Goal: Complete application form: Complete application form

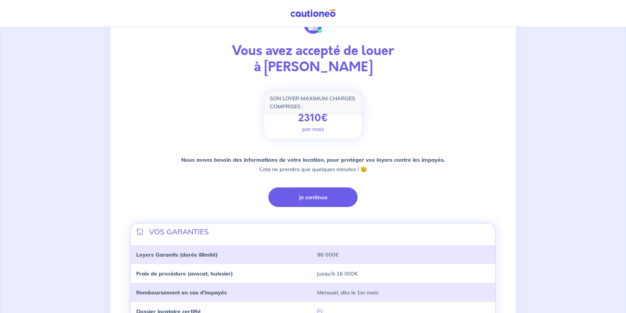
scroll to position [69, 0]
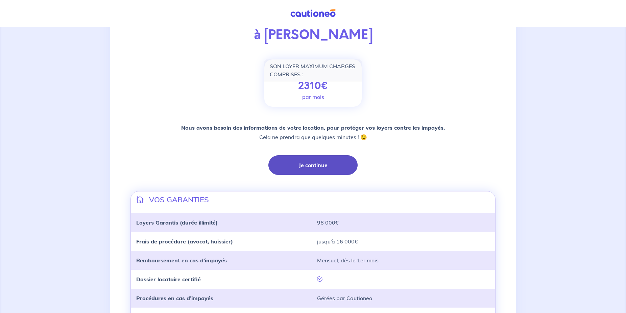
click at [315, 167] on button "Je continue" at bounding box center [312, 165] width 89 height 20
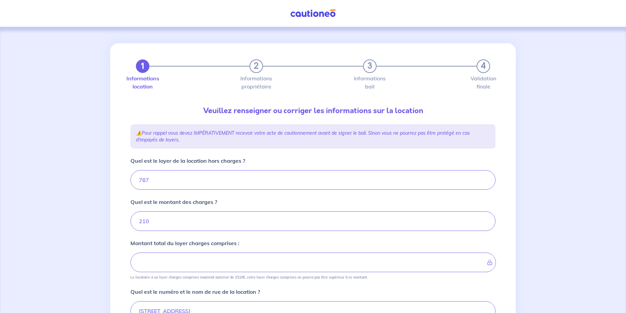
type input "997"
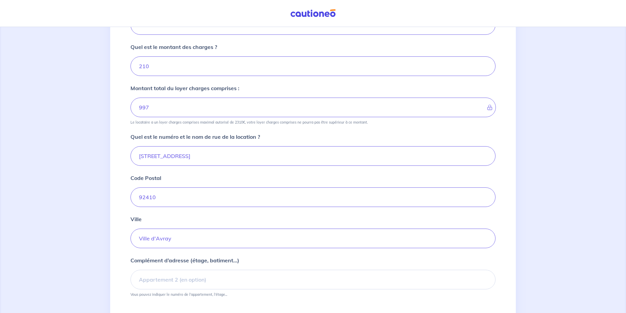
scroll to position [204, 0]
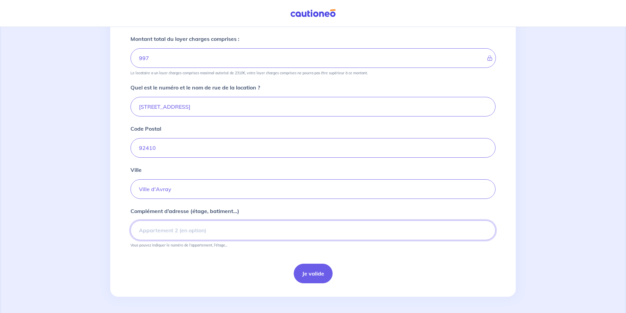
click at [167, 230] on input "Complément d’adresse (étage, batiment...)" at bounding box center [312, 231] width 365 height 20
type input "appartement 78 - Etage 4"
click at [312, 273] on button "Je valide" at bounding box center [313, 274] width 39 height 20
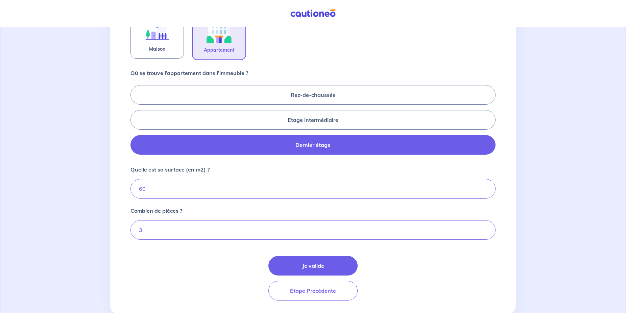
scroll to position [264, 0]
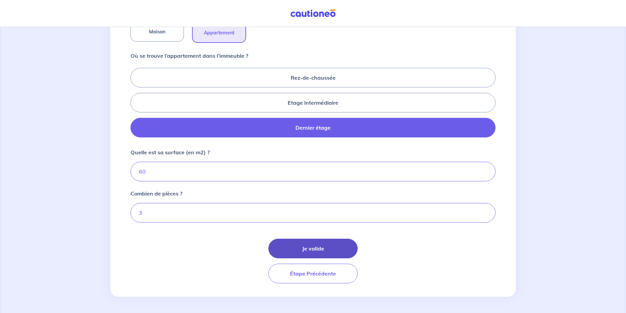
click at [314, 246] on button "Je valide" at bounding box center [312, 249] width 89 height 20
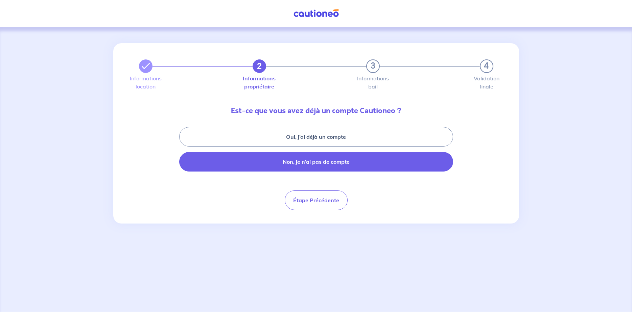
click at [316, 162] on button "Non, je n’ai pas de compte" at bounding box center [316, 162] width 274 height 20
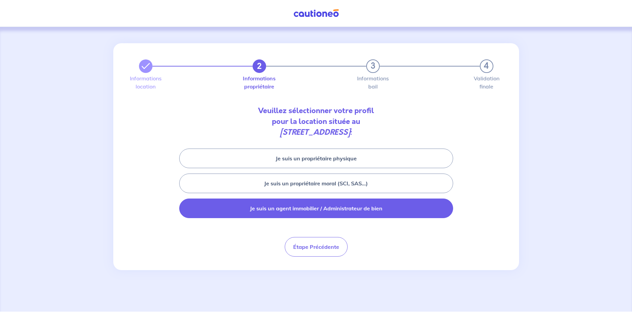
click at [332, 212] on button "Je suis un agent immobilier / Administrateur de bien" at bounding box center [316, 209] width 274 height 20
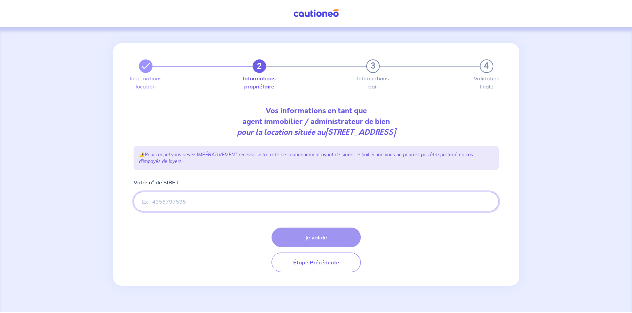
click at [194, 200] on input "Votre n° de SIRET" at bounding box center [316, 202] width 365 height 20
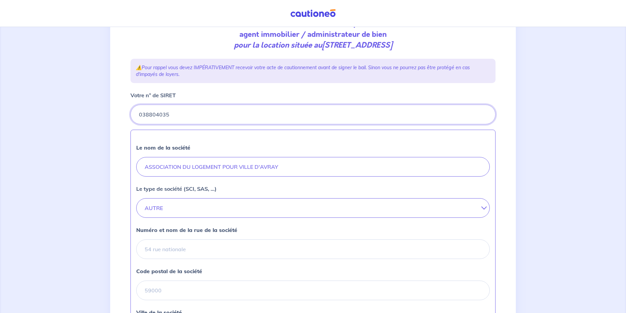
scroll to position [103, 0]
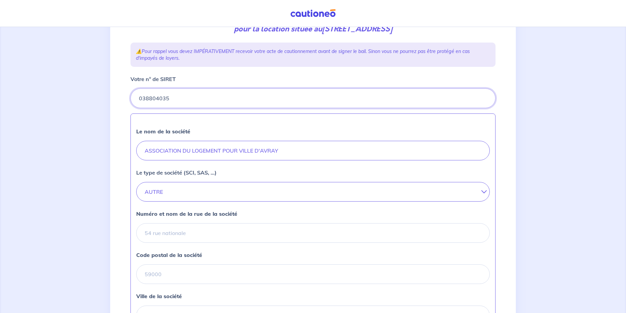
type input "038804035"
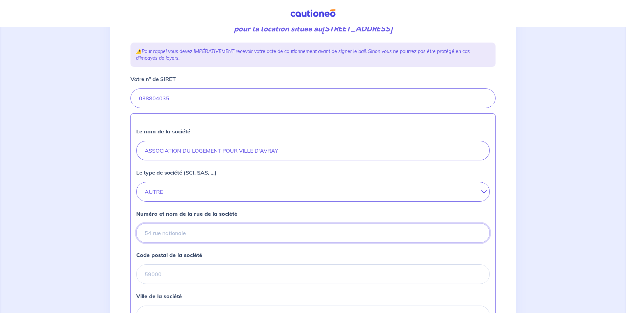
click at [177, 234] on input "Numéro et nom de la rue de la société" at bounding box center [313, 233] width 354 height 20
type input "48 rue de Versailles"
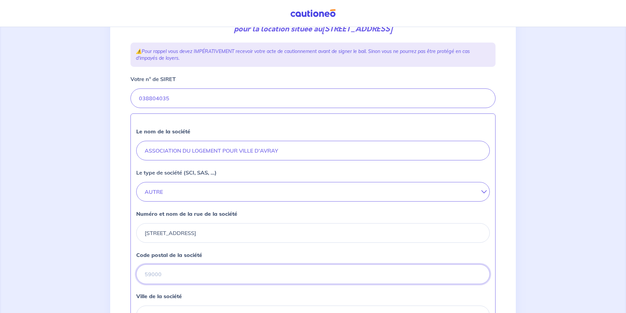
click at [205, 275] on input "Code postal de la société" at bounding box center [313, 275] width 354 height 20
click at [194, 278] on input "92410" at bounding box center [313, 275] width 354 height 20
type input "92410"
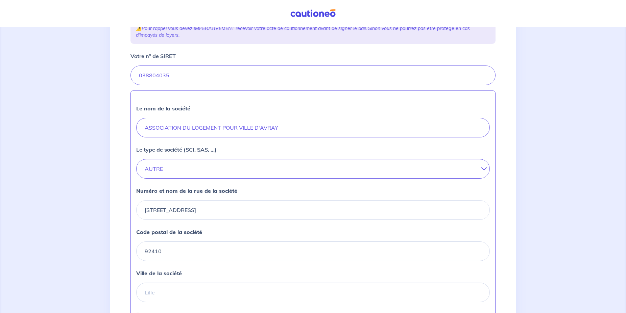
scroll to position [138, 0]
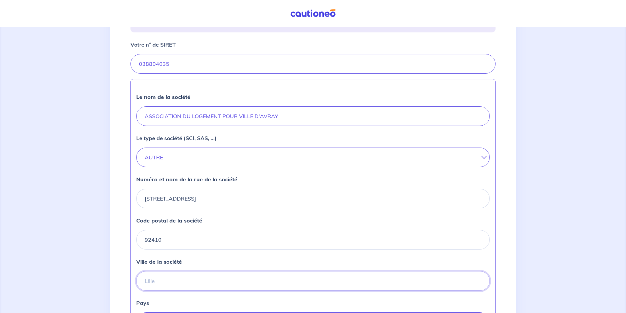
click at [164, 278] on input "Ville de la société" at bounding box center [313, 281] width 354 height 20
type input "Ville D'Avray"
click at [177, 298] on div "Le nom de la société ASSOCIATION DU LOGEMENT POUR VILLE D'AVRAY Le type de soci…" at bounding box center [312, 211] width 365 height 265
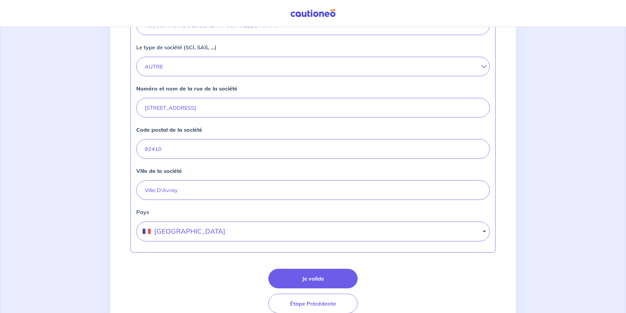
scroll to position [241, 0]
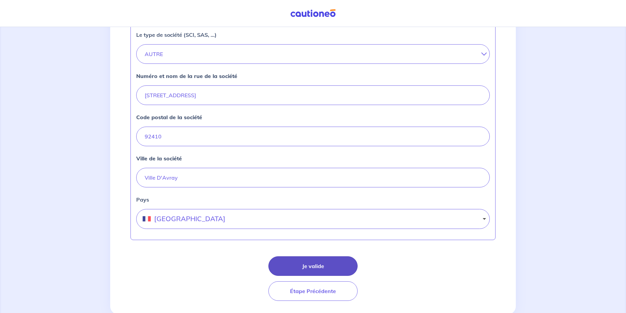
click at [319, 266] on button "Je valide" at bounding box center [312, 267] width 89 height 20
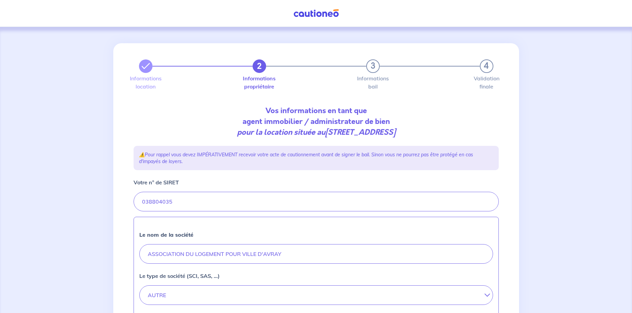
select select "FR"
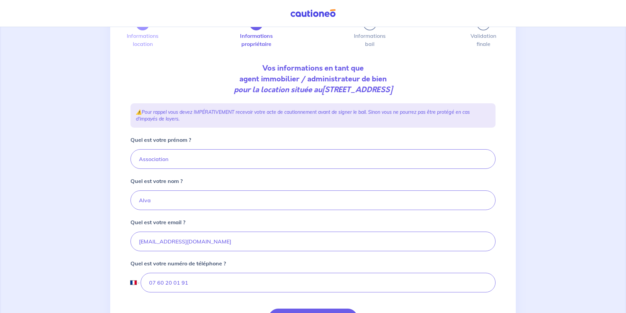
scroll to position [69, 0]
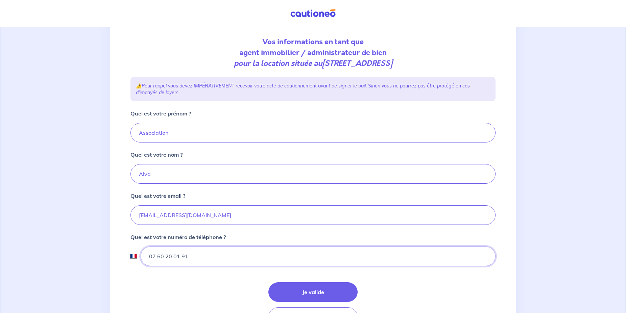
drag, startPoint x: 193, startPoint y: 258, endPoint x: 122, endPoint y: 257, distance: 70.3
click at [122, 257] on div "2 3 4 Informations location Informations propriétaire Informations bail Validat…" at bounding box center [313, 157] width 406 height 366
drag, startPoint x: 156, startPoint y: 256, endPoint x: 127, endPoint y: 255, distance: 28.7
click at [141, 255] on input "07 60 20 01 91" at bounding box center [318, 257] width 355 height 20
type input "01 47 09 39 96"
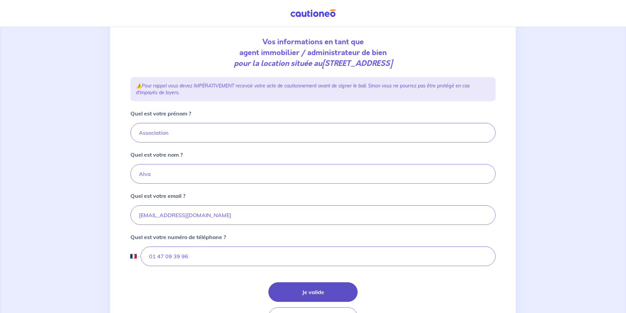
click at [316, 292] on button "Je valide" at bounding box center [312, 293] width 89 height 20
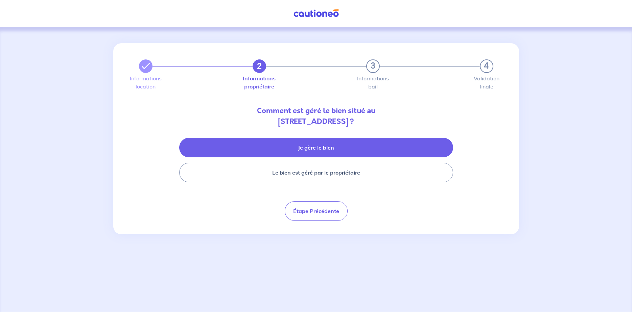
click at [331, 148] on button "Je gère le bien" at bounding box center [316, 148] width 274 height 20
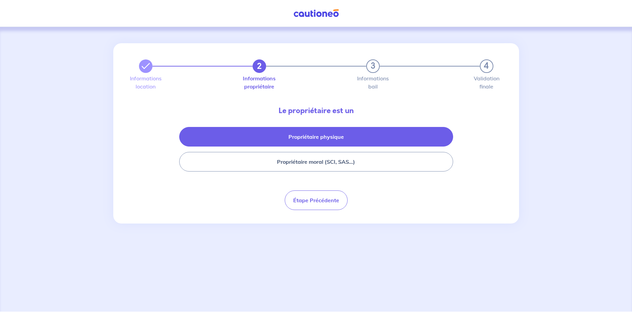
click at [318, 141] on button "Propriétaire physique" at bounding box center [316, 137] width 274 height 20
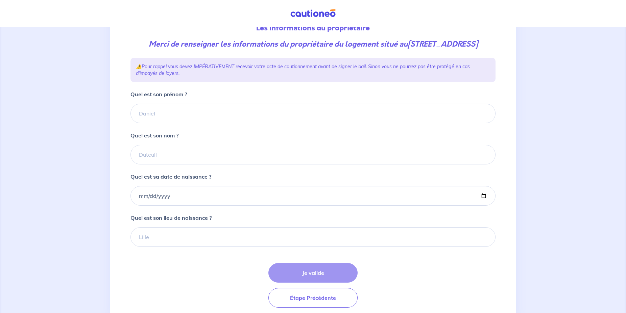
scroll to position [118, 0]
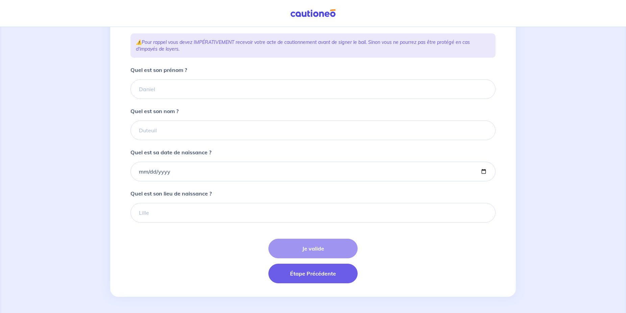
click at [315, 275] on button "Étape Précédente" at bounding box center [312, 274] width 89 height 20
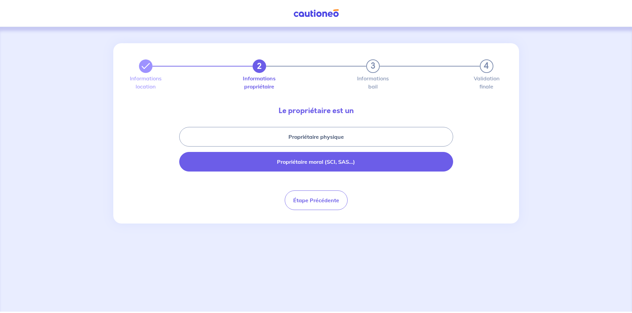
click at [323, 164] on button "Propriétaire moral (SCI, SAS...)" at bounding box center [316, 162] width 274 height 20
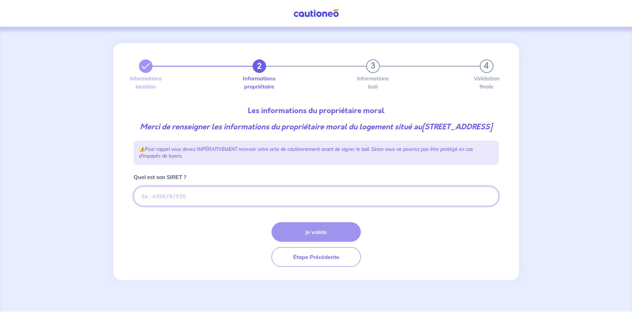
click at [152, 206] on input "Quel est son SIRET ?" at bounding box center [316, 197] width 365 height 20
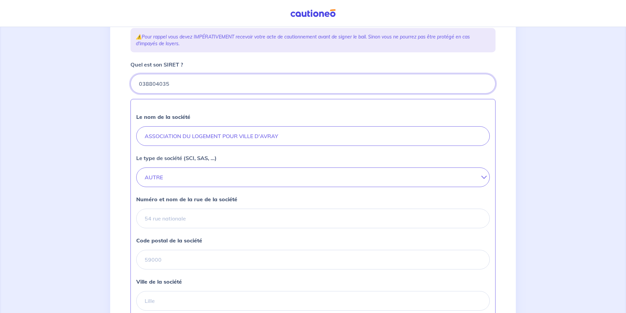
scroll to position [138, 0]
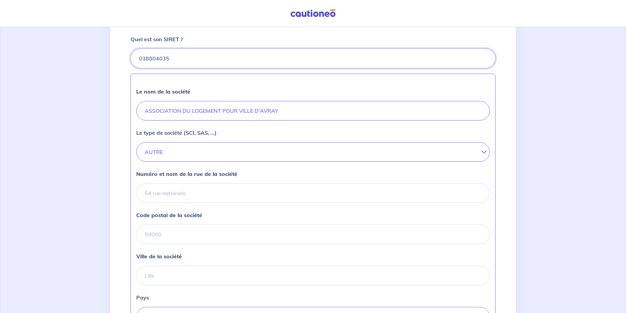
type input "038804035"
click at [155, 203] on input "Numéro et nom de la rue de la société" at bounding box center [313, 194] width 354 height 20
type input "[STREET_ADDRESS]"
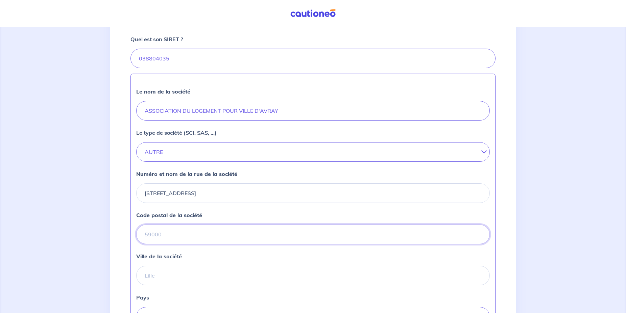
click at [196, 244] on input "Code postal de la société" at bounding box center [313, 235] width 354 height 20
type input "92410"
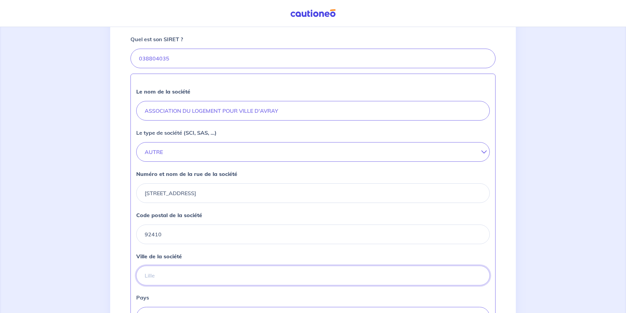
click at [175, 286] on input "Ville de la société" at bounding box center [313, 276] width 354 height 20
type input "Ville d'Avray"
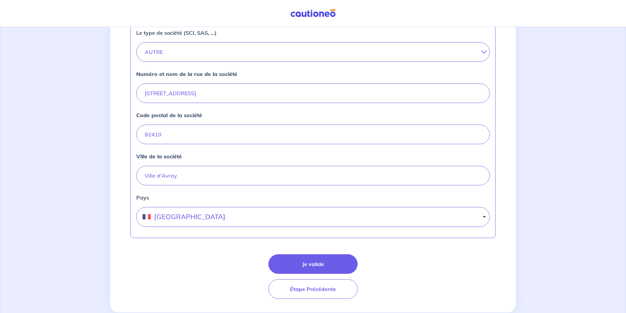
scroll to position [264, 0]
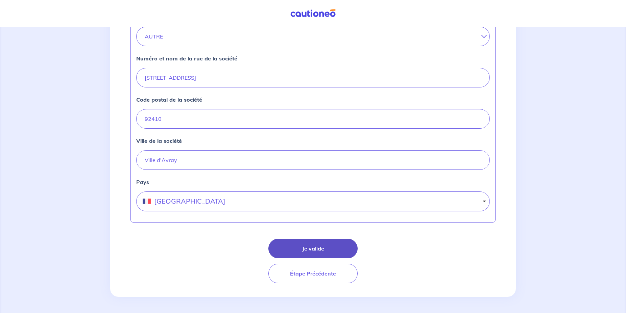
click at [313, 248] on button "Je valide" at bounding box center [312, 249] width 89 height 20
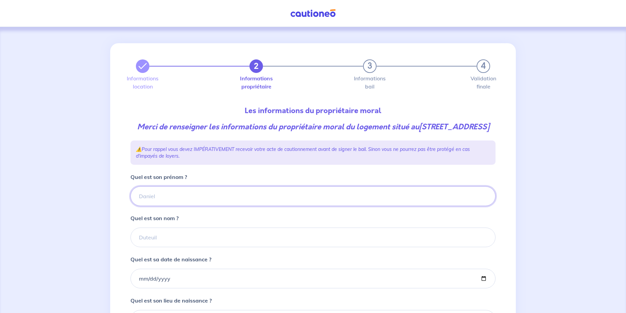
click at [170, 206] on input "Quel est son prénom ?" at bounding box center [312, 197] width 365 height 20
type input "Jean-Pierre"
click at [179, 247] on input "Quel est son nom ?" at bounding box center [312, 238] width 365 height 20
type input "DEBAY"
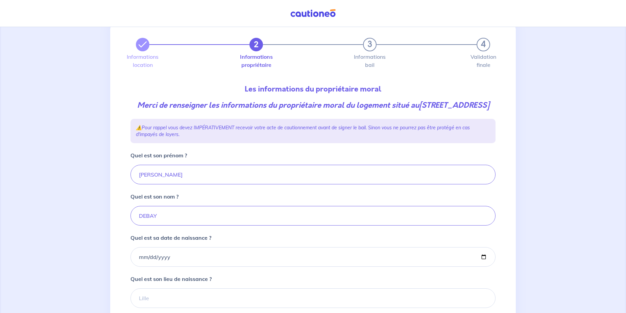
scroll to position [34, 0]
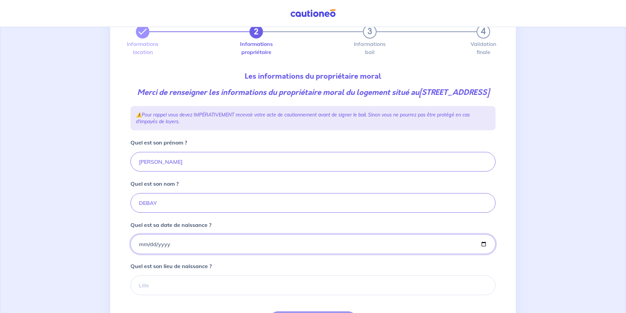
click at [186, 253] on input "Quel est sa date de naissance ?" at bounding box center [312, 245] width 365 height 20
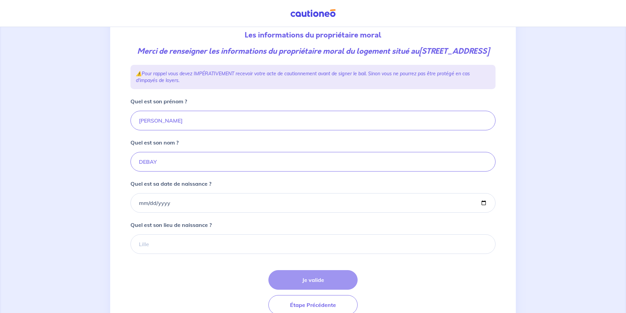
scroll to position [118, 0]
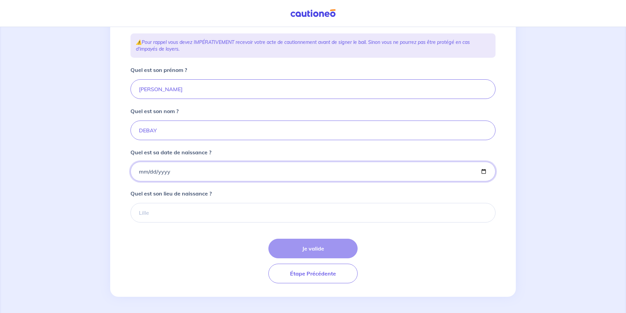
click at [177, 165] on input "Quel est sa date de naissance ?" at bounding box center [312, 172] width 365 height 20
type input "1961-08-14"
click at [191, 174] on input "1961-08-14" at bounding box center [312, 172] width 365 height 20
click at [158, 211] on input "Quel est son lieu de naissance ?" at bounding box center [312, 213] width 365 height 20
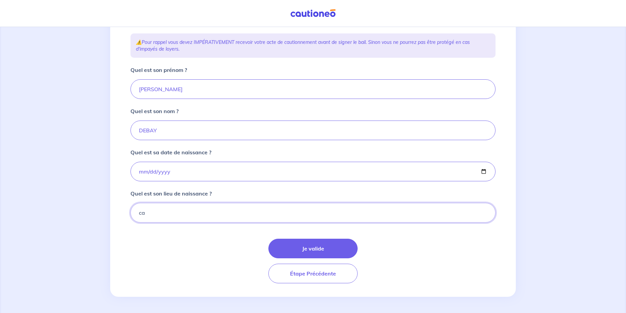
type input "c"
type input "Calais"
click at [300, 249] on button "Je valide" at bounding box center [312, 249] width 89 height 20
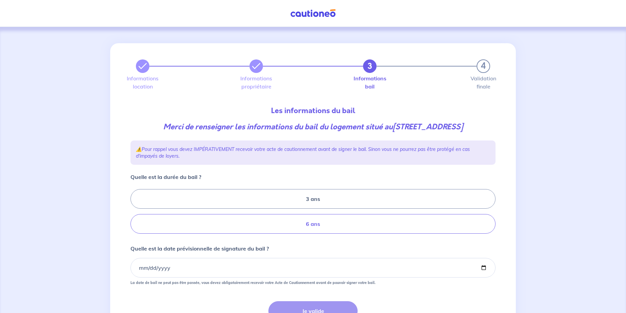
click at [308, 234] on label "6 ans" at bounding box center [312, 224] width 365 height 20
click at [135, 214] on input "6 ans" at bounding box center [132, 212] width 4 height 4
radio input "true"
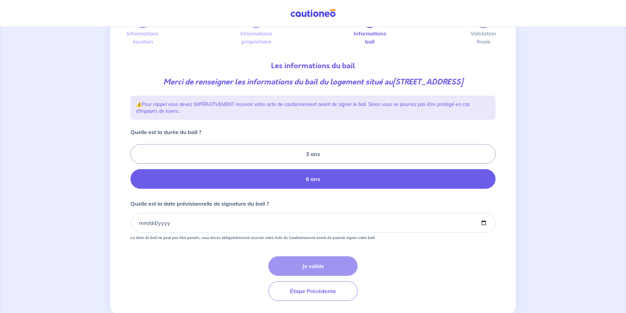
scroll to position [69, 0]
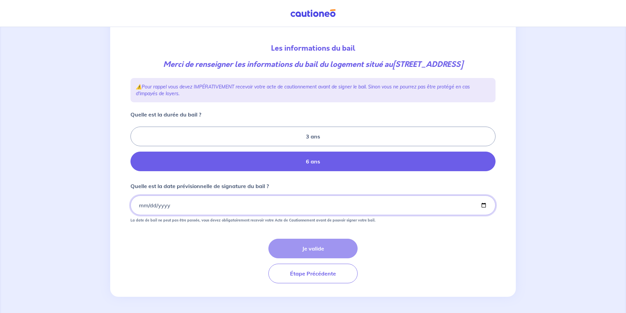
click at [190, 210] on input "Quelle est la date prévisionnelle de signature du bail ?" at bounding box center [312, 206] width 365 height 20
type input "2025-10-01"
click at [322, 254] on button "Je valide" at bounding box center [312, 249] width 89 height 20
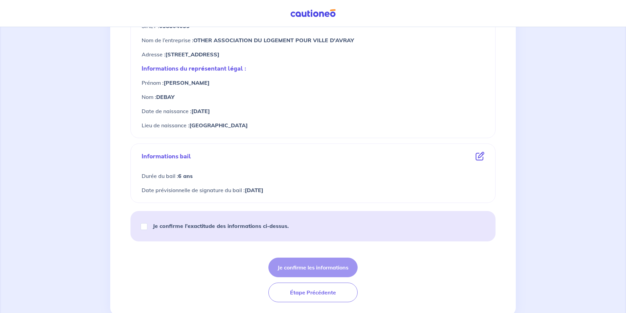
scroll to position [309, 0]
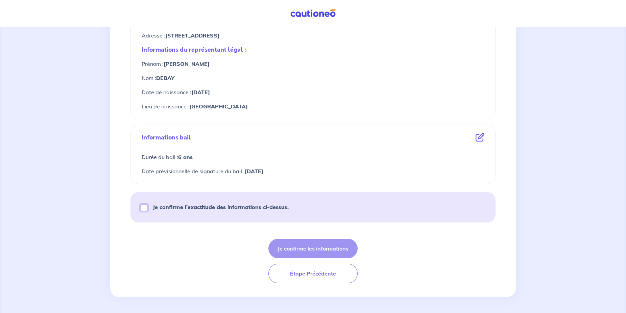
click at [146, 208] on input "Je confirme l’exactitude des informations ci-dessus." at bounding box center [144, 207] width 7 height 7
checkbox input "true"
click at [317, 249] on button "Je confirme les informations" at bounding box center [312, 249] width 89 height 20
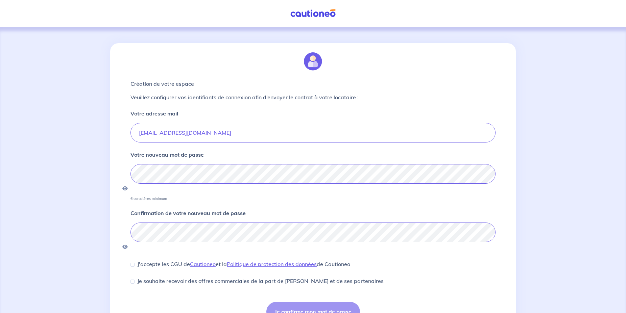
click at [135, 260] on div "J'accepte les CGU de Cautioneo et la Politique de protection des données de Cau…" at bounding box center [240, 264] width 220 height 8
click at [131, 263] on input "J'accepte les CGU de Cautioneo et la Politique de protection des données de Cau…" at bounding box center [132, 265] width 4 height 4
checkbox input "true"
click at [133, 280] on input "Je souhaite recevoir des offres commerciales de la part de Cautioneo et de ses …" at bounding box center [132, 282] width 4 height 4
click at [134, 280] on input "Je souhaite recevoir des offres commerciales de la part de Cautioneo et de ses …" at bounding box center [132, 282] width 4 height 4
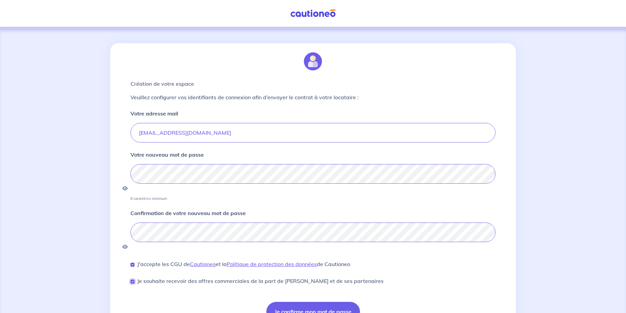
checkbox input "false"
click at [297, 302] on button "Je confirme mon mot de passe" at bounding box center [313, 312] width 94 height 20
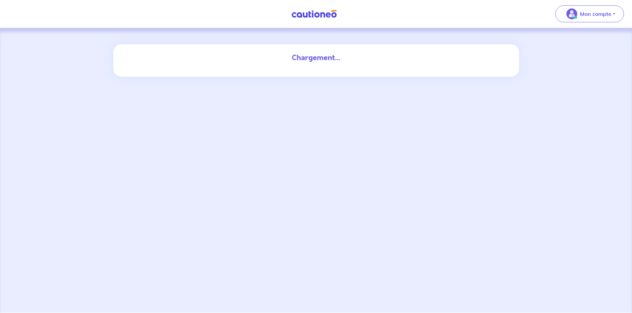
click at [339, 61] on div "Chargement..." at bounding box center [316, 57] width 365 height 11
click at [424, 75] on div "Chargement..." at bounding box center [316, 60] width 406 height 32
drag, startPoint x: 319, startPoint y: 63, endPoint x: 330, endPoint y: 64, distance: 10.9
click at [319, 63] on div "Chargement..." at bounding box center [315, 57] width 373 height 27
click at [585, 14] on p "Mon compte" at bounding box center [595, 14] width 31 height 8
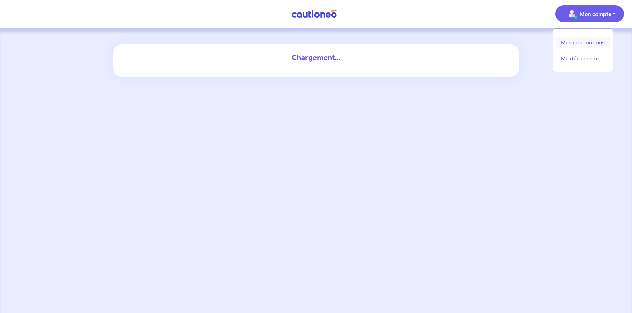
click at [584, 43] on link "Mes informations" at bounding box center [582, 42] width 54 height 11
click at [600, 13] on p "Mon compte" at bounding box center [595, 14] width 31 height 8
click at [586, 42] on link "Mes informations" at bounding box center [582, 42] width 54 height 11
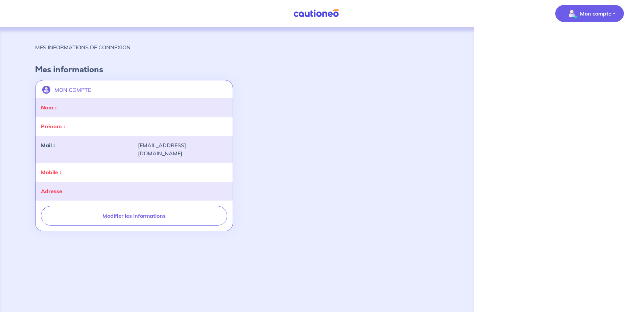
select select "FR"
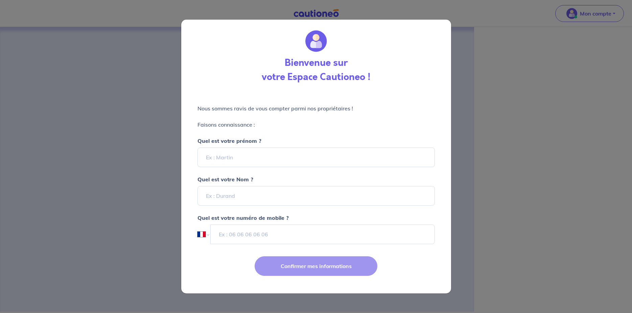
click at [497, 159] on div "Bienvenue sur votre Espace Cautioneo ! Nous sommes ravis de vous compter parmi …" at bounding box center [316, 156] width 632 height 313
click at [72, 129] on div "Bienvenue sur votre Espace Cautioneo ! Nous sommes ravis de vous compter parmi …" at bounding box center [316, 156] width 632 height 313
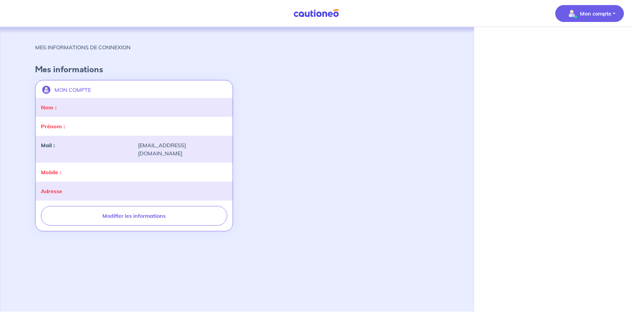
select select "FR"
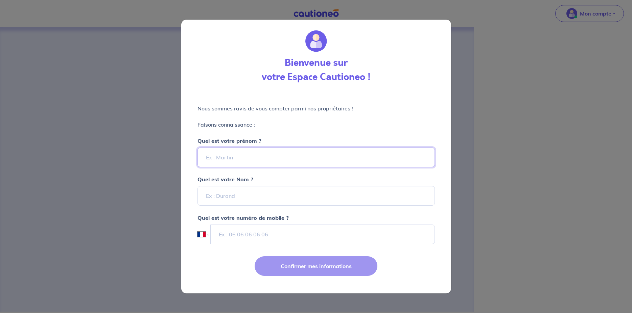
click at [225, 161] on input "Quel est votre prénom ?" at bounding box center [315, 158] width 237 height 20
type input "Therese"
type input "CEDOU"
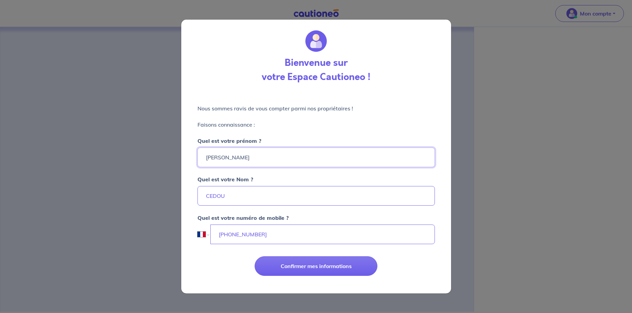
type input "+33 7 60 20 01 91"
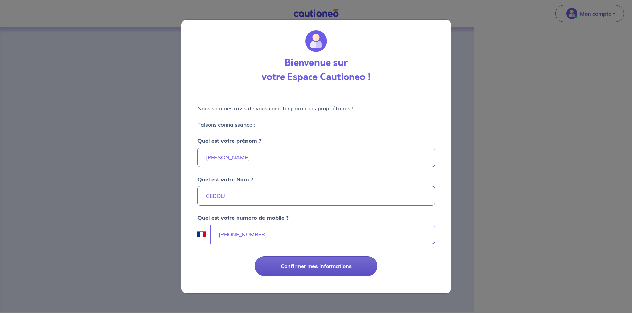
click at [308, 270] on button "Confirmer mes informations" at bounding box center [316, 267] width 123 height 20
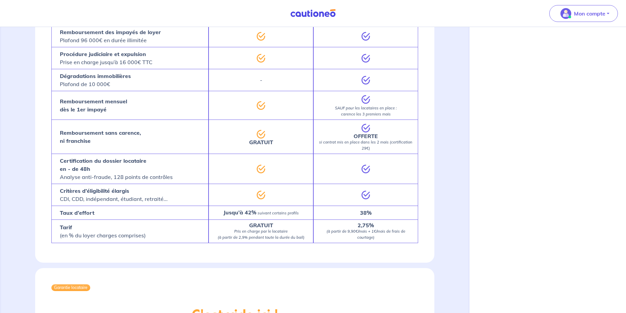
scroll to position [239, 0]
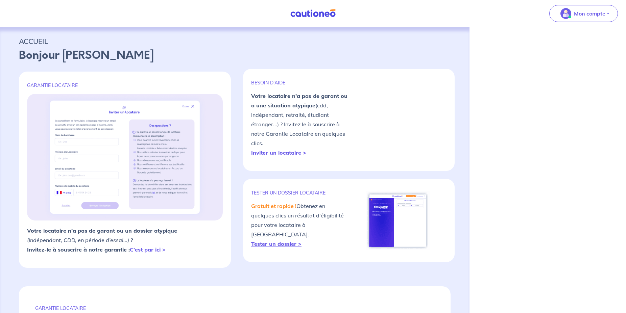
select select "FR"
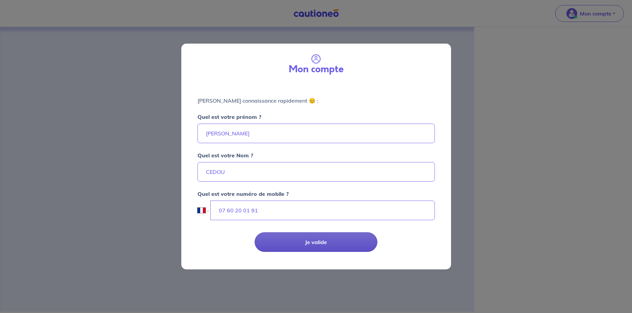
click at [333, 245] on button "Je valide" at bounding box center [316, 243] width 123 height 20
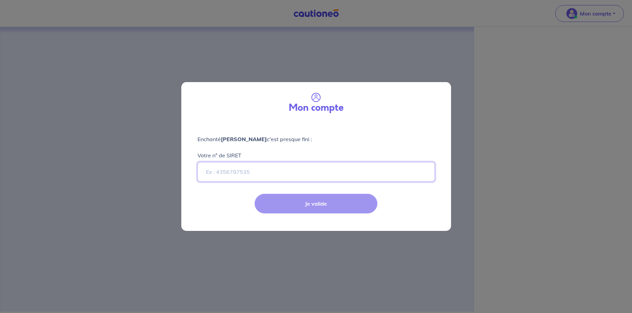
click at [240, 173] on input "Votre n° de SIRET" at bounding box center [315, 172] width 237 height 20
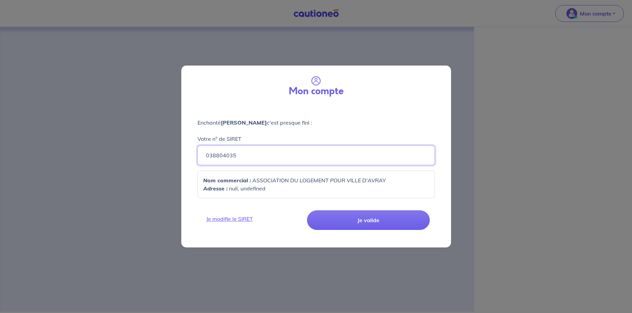
click at [307, 158] on input "038804035" at bounding box center [315, 156] width 237 height 20
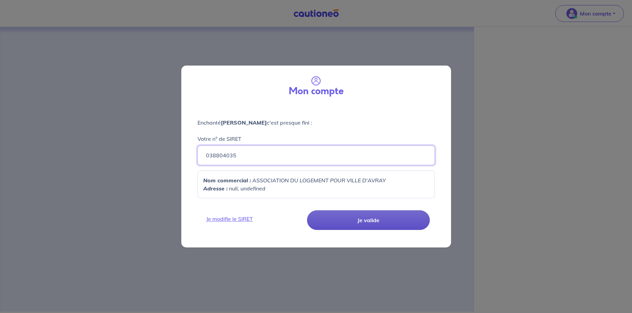
type input "038804035"
click at [370, 221] on button "Je valide" at bounding box center [368, 221] width 123 height 20
click at [367, 220] on button "Je valide" at bounding box center [368, 221] width 123 height 20
click at [364, 219] on button "Je valide" at bounding box center [368, 221] width 123 height 20
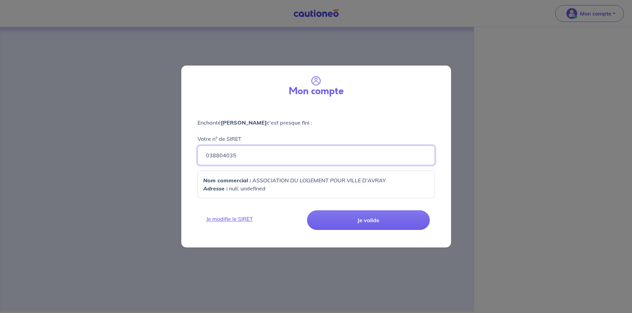
click at [260, 155] on input "038804035" at bounding box center [315, 156] width 237 height 20
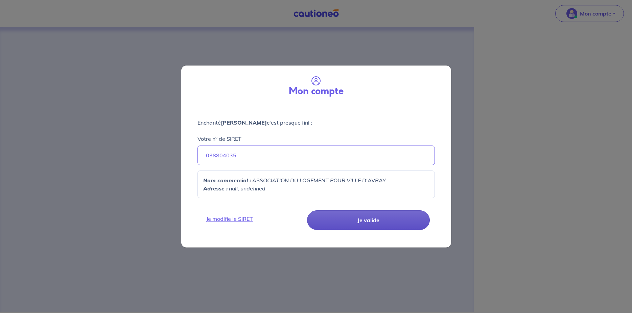
click at [354, 220] on button "Je valide" at bounding box center [368, 221] width 123 height 20
click at [364, 223] on button "Je valide" at bounding box center [368, 221] width 123 height 20
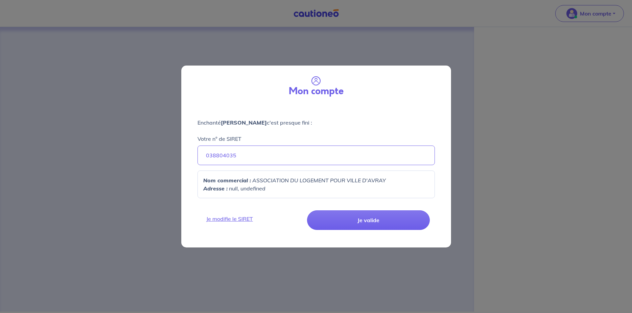
click at [258, 188] on em "null, undefined" at bounding box center [247, 188] width 37 height 7
click at [257, 154] on input "038804035" at bounding box center [315, 156] width 237 height 20
drag, startPoint x: 246, startPoint y: 190, endPoint x: 249, endPoint y: 193, distance: 4.8
click at [245, 191] on em "null, undefined" at bounding box center [247, 188] width 37 height 7
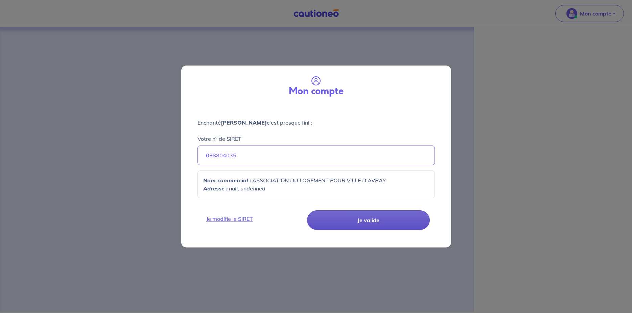
click at [366, 221] on button "Je valide" at bounding box center [368, 221] width 123 height 20
click at [373, 224] on button "Je valide" at bounding box center [368, 221] width 123 height 20
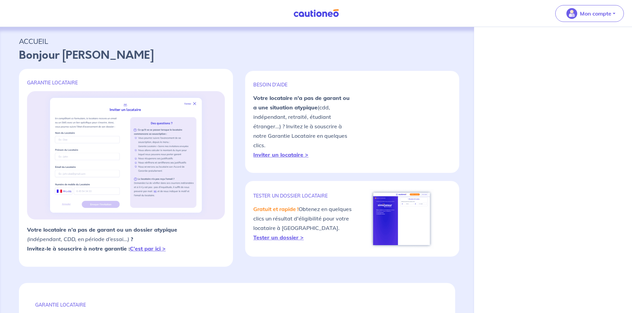
select select "FR"
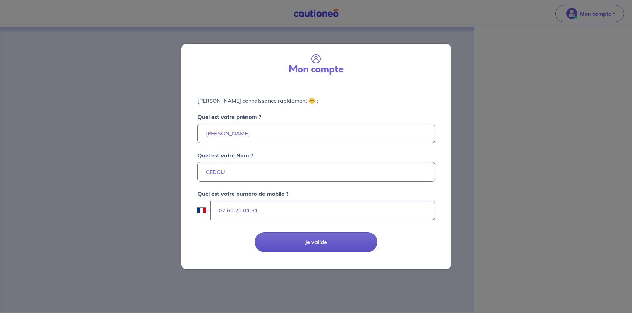
click at [305, 251] on button "Je valide" at bounding box center [316, 243] width 123 height 20
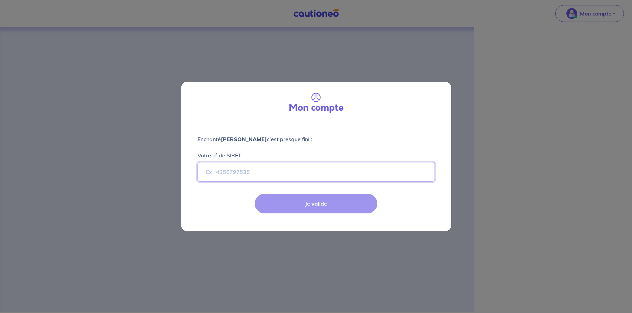
click at [223, 169] on input "Votre n° de SIRET" at bounding box center [315, 172] width 237 height 20
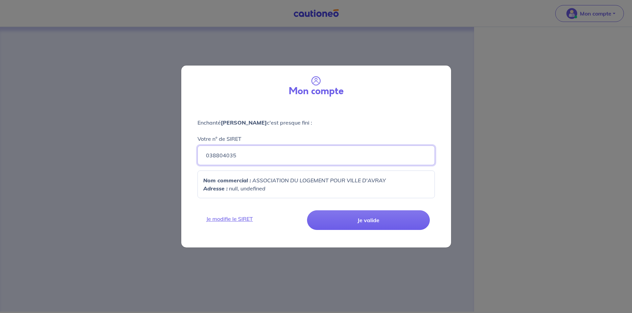
type input "038804035"
click at [223, 188] on strong "Adresse :" at bounding box center [215, 188] width 24 height 7
click at [273, 169] on div "Enchanté [PERSON_NAME] c'est presque fini : Votre n° de SIRET 038804035 Nom com…" at bounding box center [316, 154] width 270 height 99
click at [279, 187] on p "Adresse : null, undefined" at bounding box center [316, 189] width 226 height 8
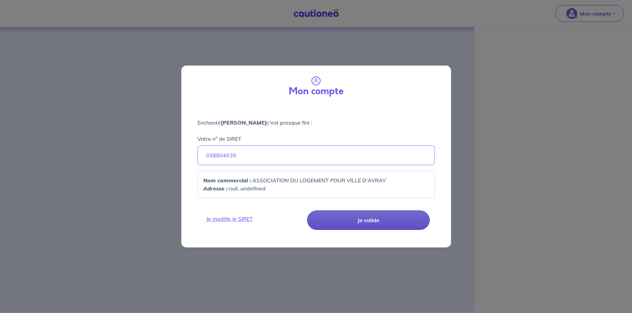
click at [369, 223] on button "Je valide" at bounding box center [368, 221] width 123 height 20
click at [365, 222] on button "Je valide" at bounding box center [368, 221] width 123 height 20
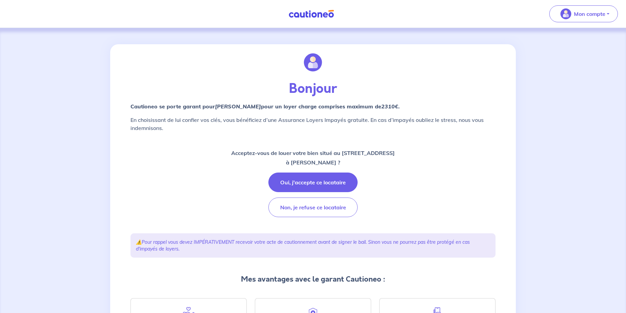
scroll to position [86, 0]
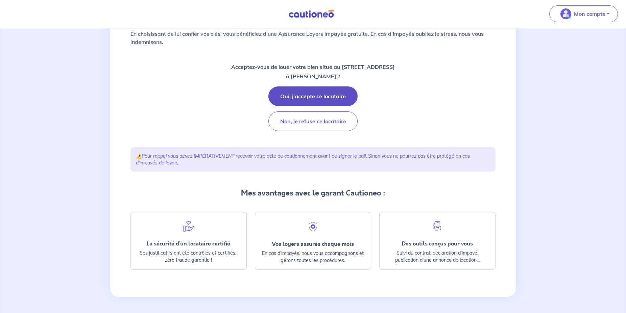
click at [312, 96] on button "Oui, j'accepte ce locataire" at bounding box center [312, 97] width 89 height 20
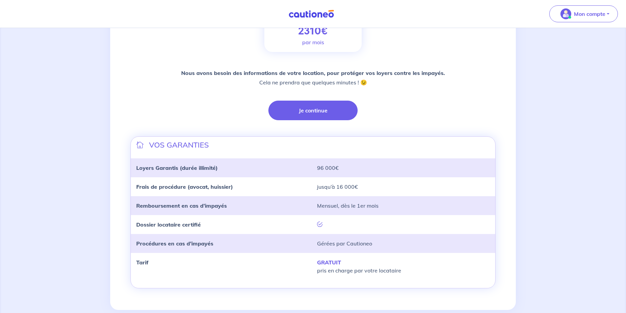
scroll to position [138, 0]
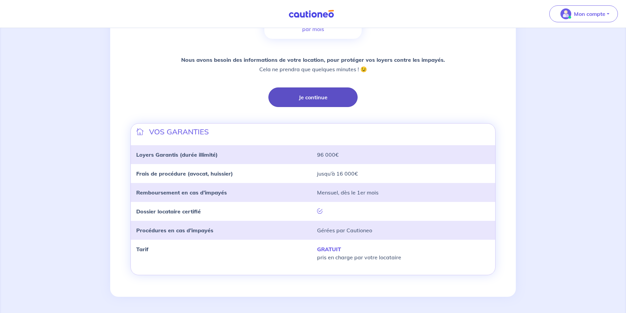
click at [308, 93] on button "Je continue" at bounding box center [312, 98] width 89 height 20
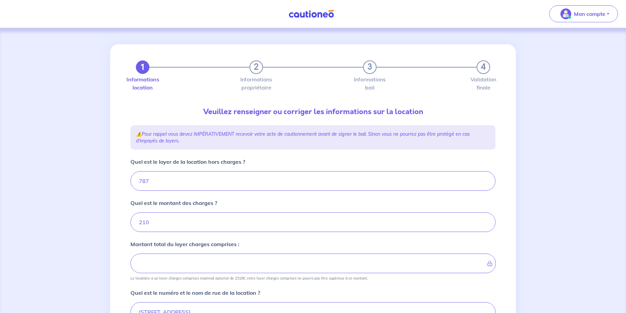
type input "997"
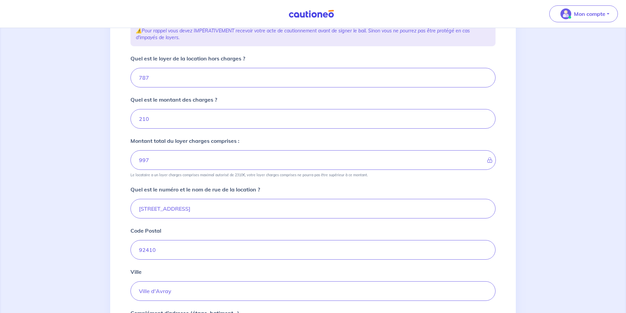
scroll to position [206, 0]
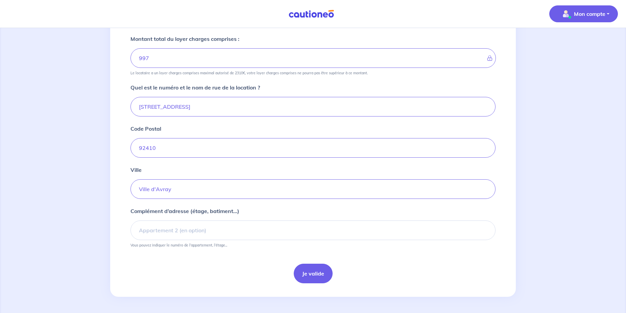
click at [576, 16] on p "Mon compte" at bounding box center [589, 14] width 31 height 8
click at [566, 58] on link "Me déconnecter" at bounding box center [577, 58] width 54 height 11
click at [596, 16] on p "Mon compte" at bounding box center [589, 14] width 31 height 8
click at [170, 231] on input "Complément d’adresse (étage, batiment...)" at bounding box center [312, 231] width 365 height 20
click at [162, 231] on input "Complément d’adresse (étage, batiment...)" at bounding box center [312, 231] width 365 height 20
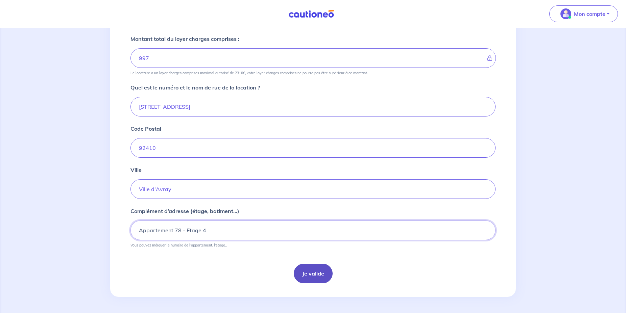
type input "Appartement 78 - Etage 4"
click at [307, 276] on button "Je valide" at bounding box center [313, 274] width 39 height 20
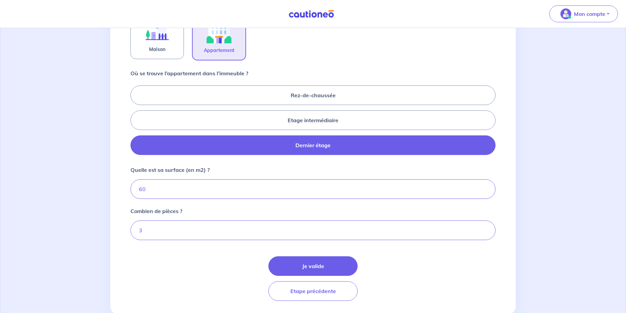
scroll to position [265, 0]
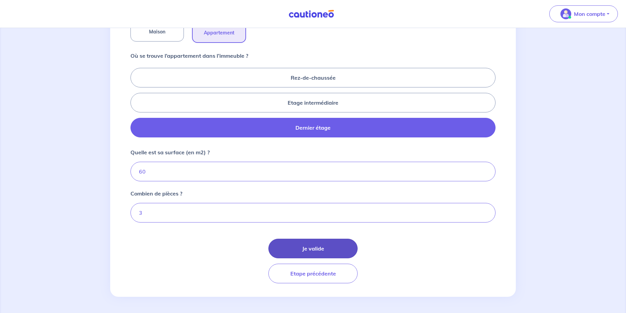
click at [314, 250] on button "Je valide" at bounding box center [312, 249] width 89 height 20
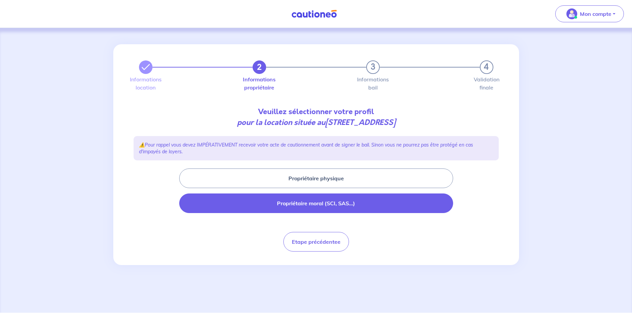
click at [300, 202] on button "Propriétaire moral (SCI, SAS...)" at bounding box center [316, 204] width 274 height 20
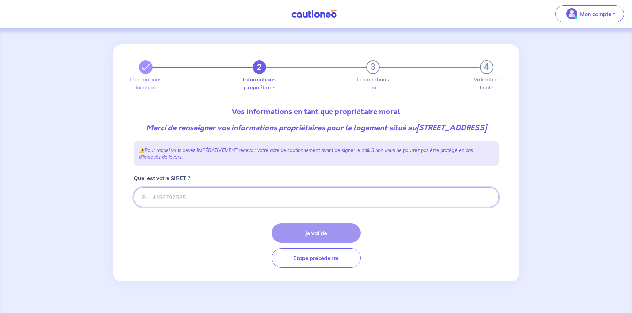
click at [173, 207] on input "Quel est votre SIRET ?" at bounding box center [316, 198] width 365 height 20
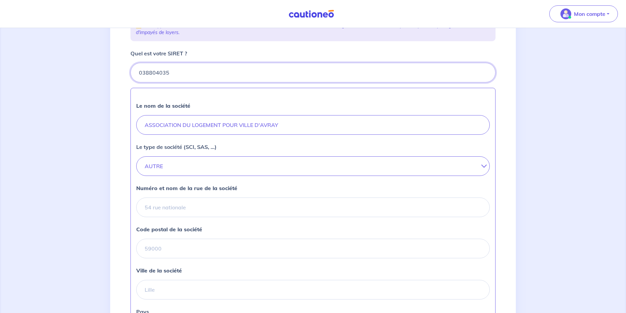
scroll to position [138, 0]
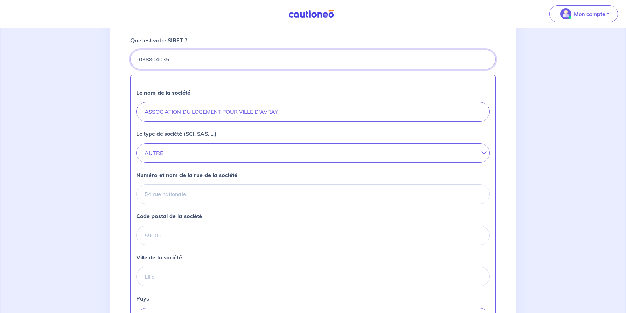
type input "038804035"
click at [164, 204] on input "Numéro et nom de la rue de la société" at bounding box center [313, 195] width 354 height 20
type input "[STREET_ADDRESS]"
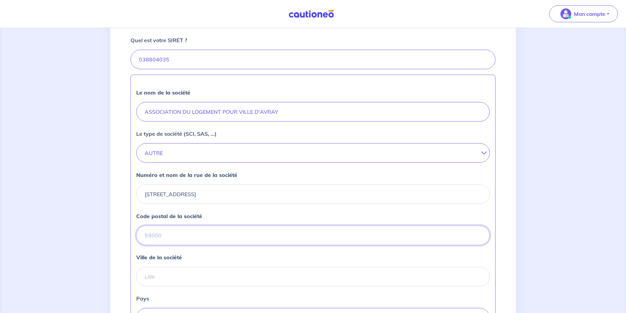
click at [190, 243] on input "Code postal de la société" at bounding box center [313, 236] width 354 height 20
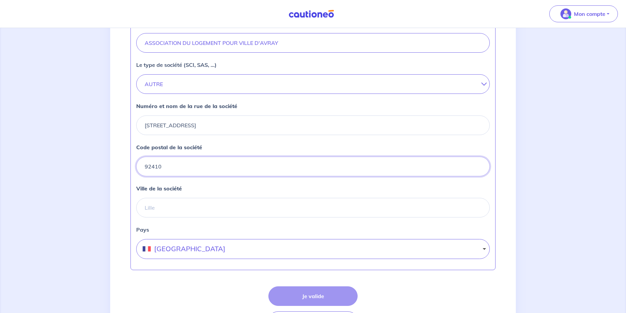
type input "92410"
click at [193, 216] on input "Ville de la société" at bounding box center [313, 208] width 354 height 20
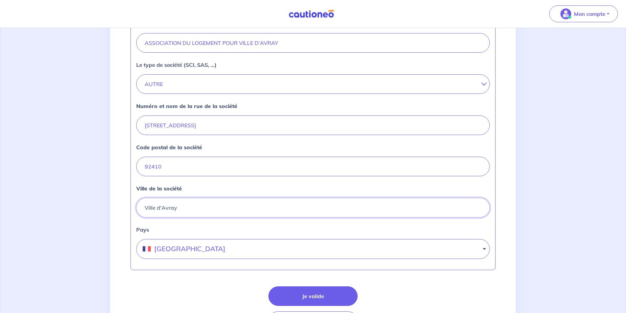
type input "Ville d'Avray"
click at [213, 308] on div "Je valide Etape précédente" at bounding box center [312, 309] width 365 height 45
click at [320, 306] on button "Je valide" at bounding box center [312, 297] width 89 height 20
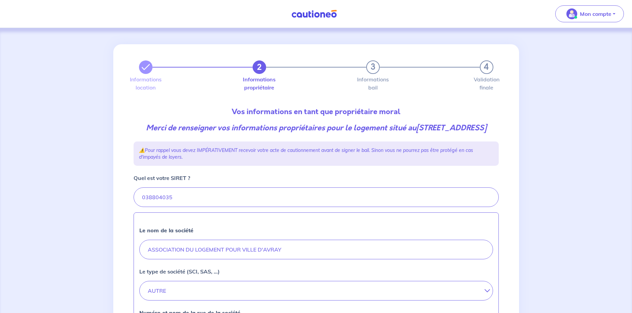
select select "FR"
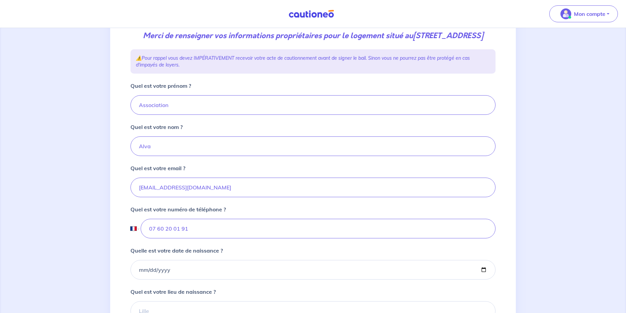
scroll to position [103, 0]
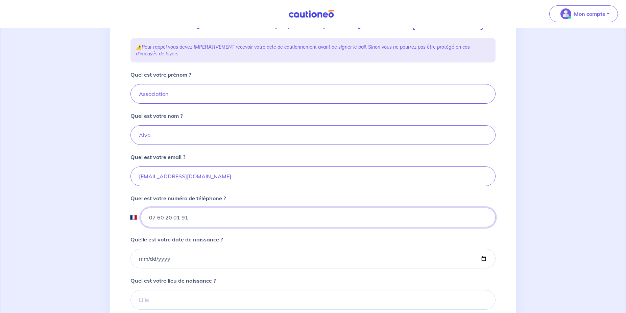
drag, startPoint x: 192, startPoint y: 228, endPoint x: 114, endPoint y: 221, distance: 78.7
click at [116, 216] on div "2 3 4 Informations location Informations propriétaire Informations bail Validat…" at bounding box center [313, 162] width 406 height 443
drag, startPoint x: 235, startPoint y: 225, endPoint x: 146, endPoint y: 223, distance: 89.3
click at [146, 223] on input "07 60 20 01 91" at bounding box center [318, 218] width 355 height 20
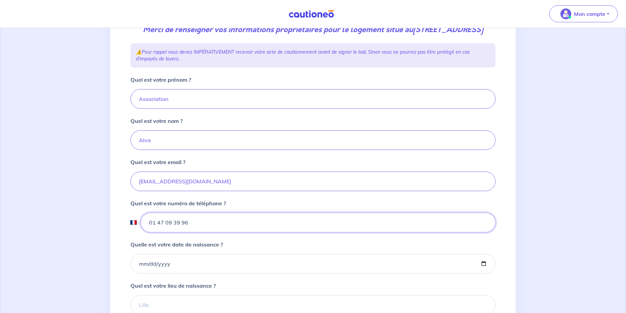
scroll to position [138, 0]
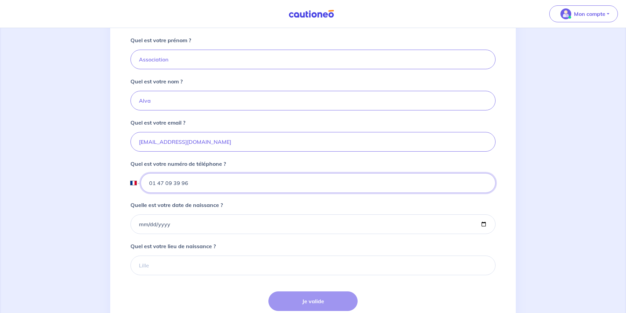
type input "01 47 09 39 96"
drag, startPoint x: 186, startPoint y: 237, endPoint x: 117, endPoint y: 236, distance: 69.0
click at [117, 236] on div "2 3 4 Informations location Informations propriétaire Informations bail Validat…" at bounding box center [313, 127] width 406 height 443
drag, startPoint x: 209, startPoint y: 194, endPoint x: 104, endPoint y: 193, distance: 105.5
click at [141, 192] on input "01 47 09 39 96" at bounding box center [318, 183] width 355 height 20
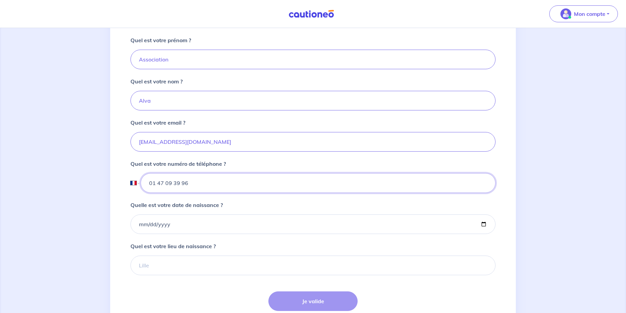
scroll to position [201, 0]
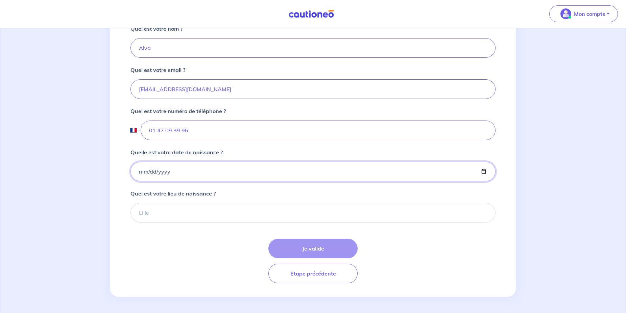
click at [139, 172] on input "Quelle est votre date de naissance ?" at bounding box center [312, 172] width 365 height 20
type input "[DATE]"
click at [183, 215] on input "Quel est votre lieu de naissance ?" at bounding box center [312, 213] width 365 height 20
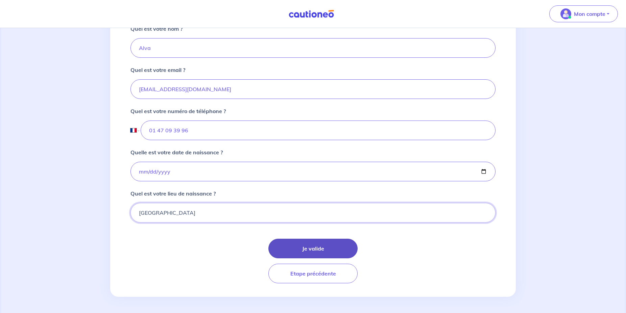
type input "[GEOGRAPHIC_DATA]"
click at [314, 248] on button "Je valide" at bounding box center [312, 249] width 89 height 20
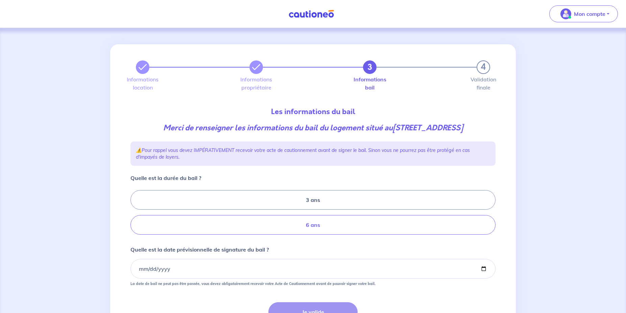
click at [321, 235] on label "6 ans" at bounding box center [312, 225] width 365 height 20
click at [135, 215] on input "6 ans" at bounding box center [132, 213] width 4 height 4
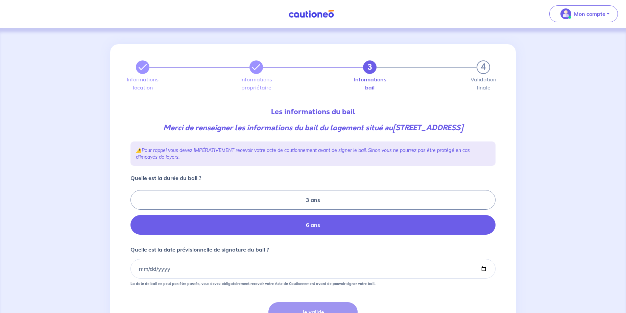
radio input "true"
click at [193, 279] on input "Quelle est la date prévisionnelle de signature du bail ?" at bounding box center [312, 269] width 365 height 20
type input "[DATE]"
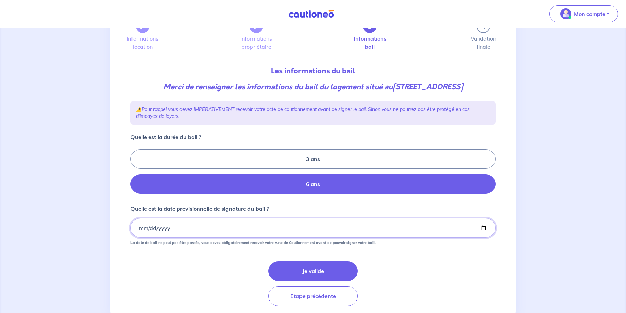
scroll to position [69, 0]
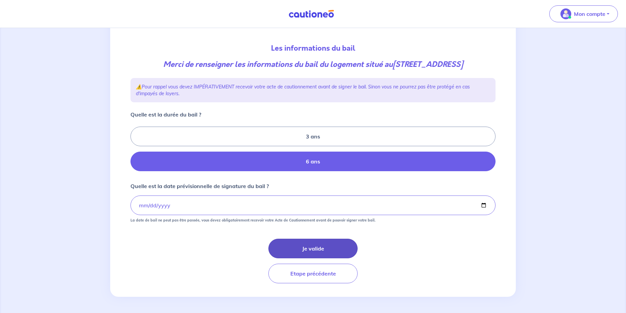
click at [323, 255] on button "Je valide" at bounding box center [312, 249] width 89 height 20
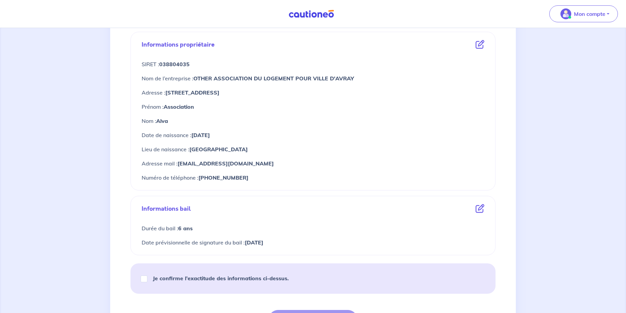
scroll to position [310, 0]
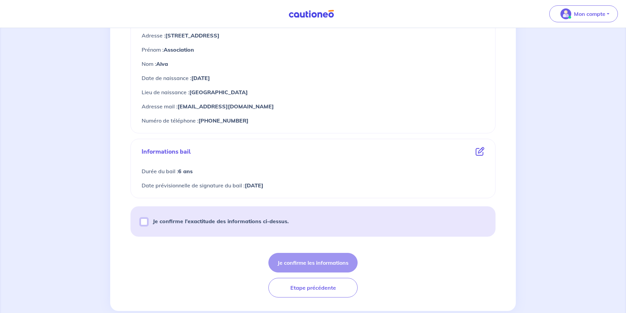
click at [144, 222] on input "Je confirme l’exactitude des informations ci-dessus." at bounding box center [144, 222] width 7 height 7
checkbox input "true"
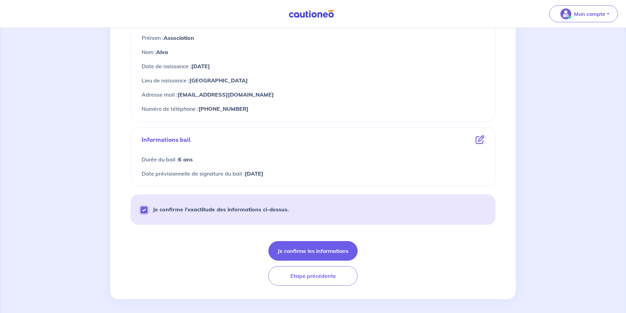
scroll to position [324, 0]
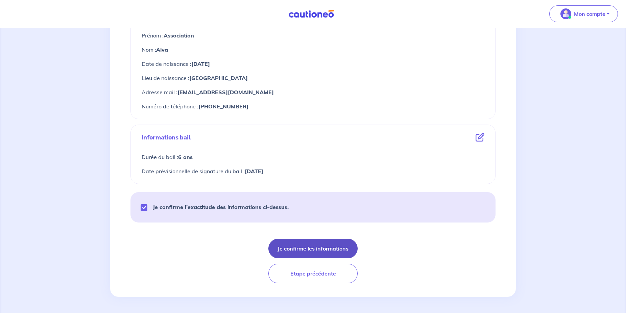
click at [309, 251] on button "Je confirme les informations" at bounding box center [312, 249] width 89 height 20
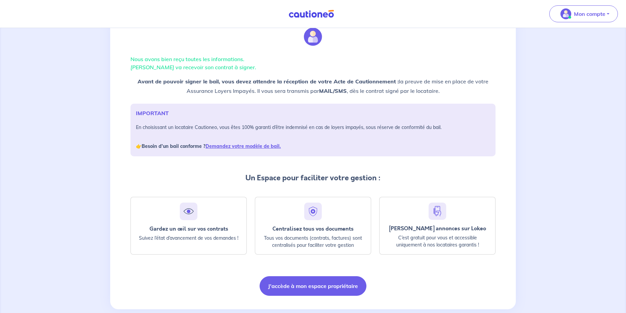
scroll to position [38, 0]
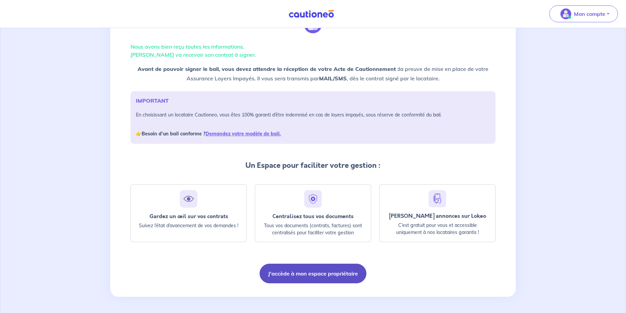
click at [324, 273] on button "J'accède à mon espace propriétaire" at bounding box center [313, 274] width 107 height 20
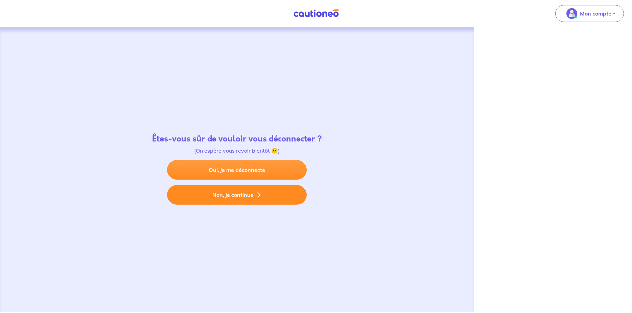
click at [234, 195] on button "Non, je continue" at bounding box center [237, 195] width 140 height 20
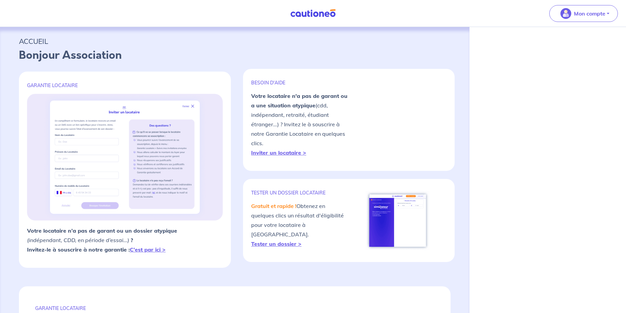
select select "FR"
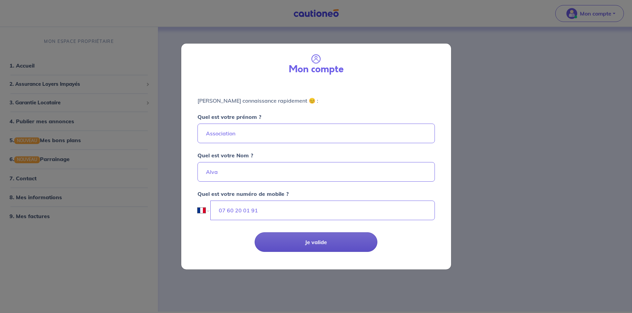
click at [318, 240] on button "Je valide" at bounding box center [316, 243] width 123 height 20
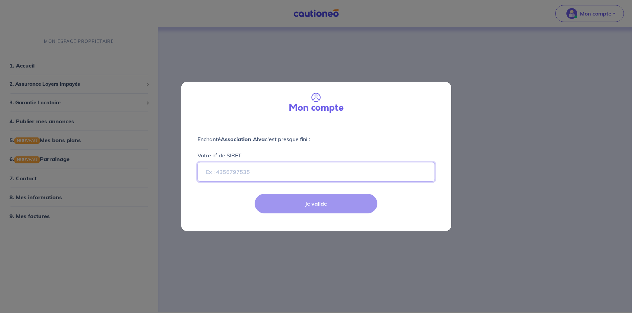
click at [213, 170] on input "Votre n° de SIRET" at bounding box center [315, 172] width 237 height 20
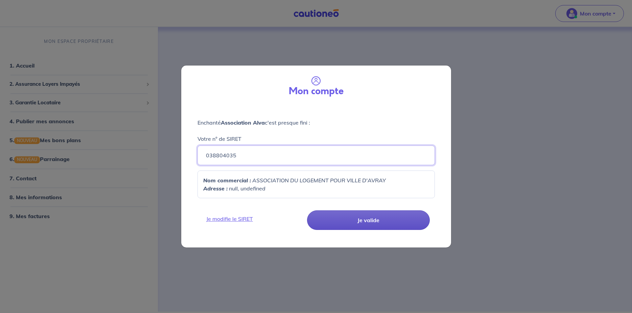
type input "038804035"
click at [374, 221] on button "Je valide" at bounding box center [368, 221] width 123 height 20
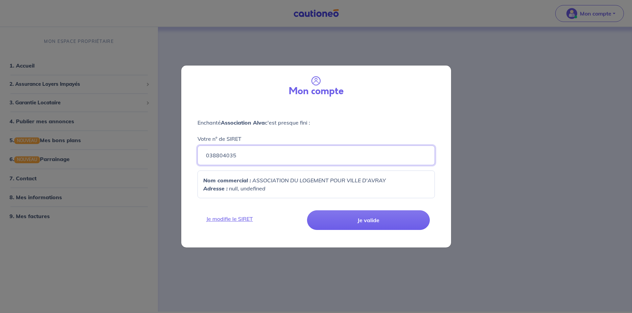
click at [262, 154] on input "038804035" at bounding box center [315, 156] width 237 height 20
click at [239, 191] on em "null, undefined" at bounding box center [247, 188] width 37 height 7
click at [272, 154] on input "038804035" at bounding box center [315, 156] width 237 height 20
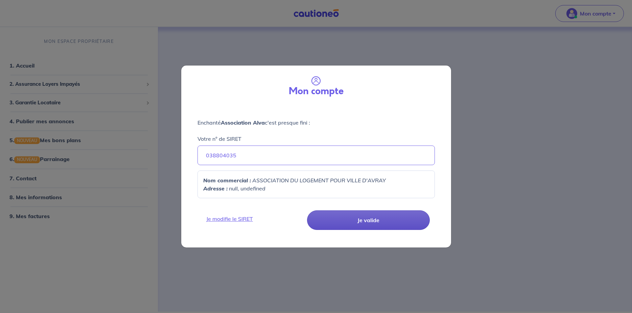
click at [372, 221] on button "Je valide" at bounding box center [368, 221] width 123 height 20
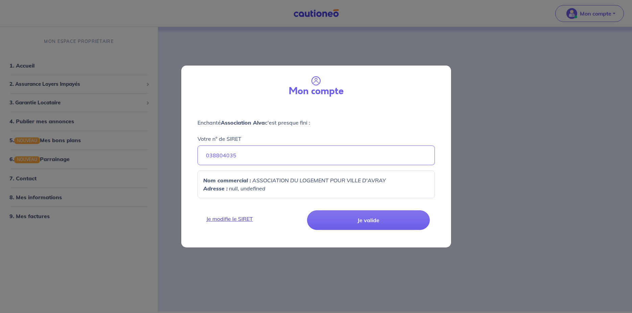
click at [244, 220] on link "Je modifie le SIRET" at bounding box center [253, 219] width 102 height 8
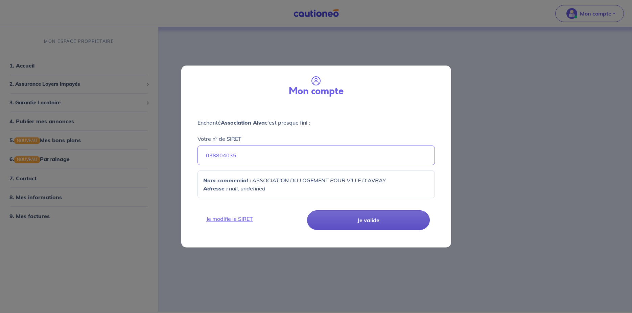
click at [364, 221] on button "Je valide" at bounding box center [368, 221] width 123 height 20
click at [387, 221] on button "Je valide" at bounding box center [368, 221] width 123 height 20
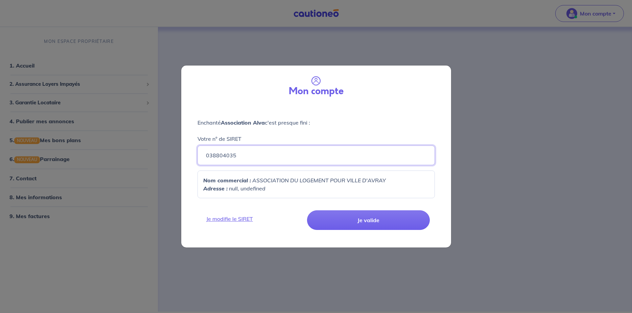
click at [253, 153] on input "038804035" at bounding box center [315, 156] width 237 height 20
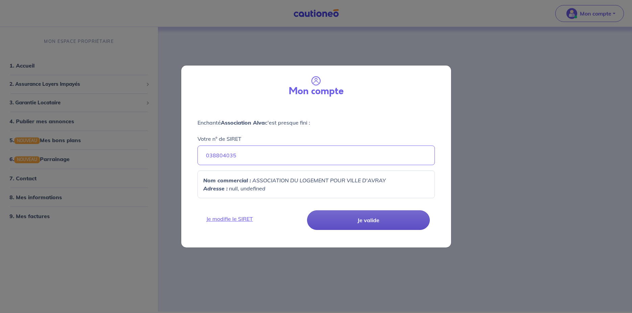
click at [367, 217] on button "Je valide" at bounding box center [368, 221] width 123 height 20
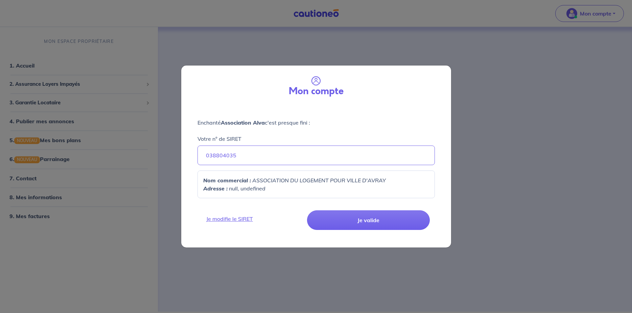
click at [564, 125] on div "Mon compte Enchanté Association Alva c'est presque fini : Votre n° de SIRET 038…" at bounding box center [316, 156] width 632 height 313
click at [539, 123] on div "Mon compte Enchanté Association Alva c'est presque fini : Votre n° de SIRET 038…" at bounding box center [316, 156] width 632 height 313
drag, startPoint x: 595, startPoint y: 77, endPoint x: 600, endPoint y: 50, distance: 26.8
click at [595, 76] on div "Mon compte Enchanté Association Alva c'est presque fini : Votre n° de SIRET 038…" at bounding box center [316, 156] width 632 height 313
click at [593, 15] on div "Mon compte Enchanté Association Alva c'est presque fini : Votre n° de SIRET 038…" at bounding box center [316, 156] width 632 height 313
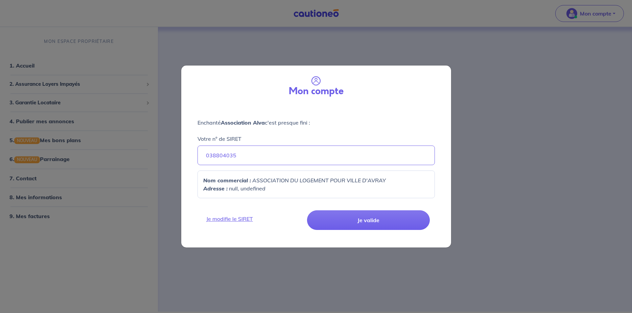
drag, startPoint x: 547, startPoint y: 141, endPoint x: 540, endPoint y: 127, distance: 15.6
click at [546, 137] on div "Mon compte Enchanté Association Alva c'est presque fini : Votre n° de SIRET 038…" at bounding box center [316, 156] width 632 height 313
click at [535, 123] on div "Mon compte Enchanté Association Alva c'est presque fini : Votre n° de SIRET 038…" at bounding box center [316, 156] width 632 height 313
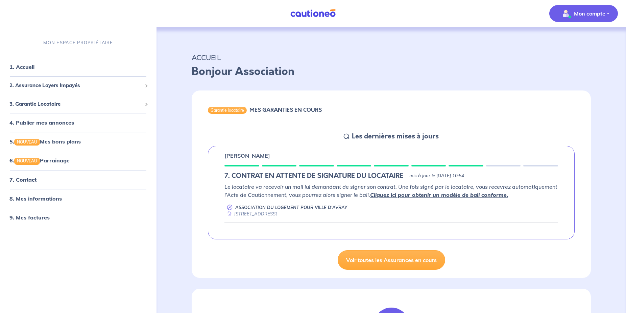
click at [587, 16] on p "Mon compte" at bounding box center [589, 13] width 31 height 8
click at [577, 43] on link "Mes informations" at bounding box center [577, 42] width 54 height 11
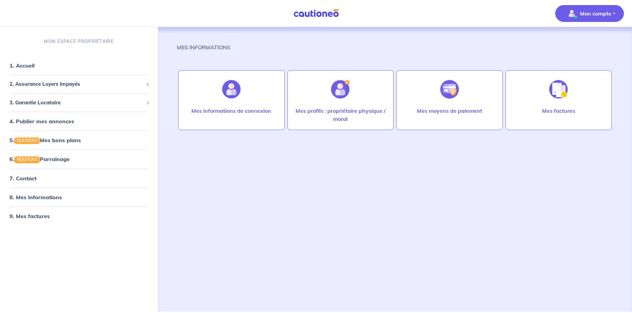
click at [593, 14] on p "Mon compte" at bounding box center [595, 13] width 31 height 8
click at [581, 58] on link "Me déconnecter" at bounding box center [582, 58] width 54 height 11
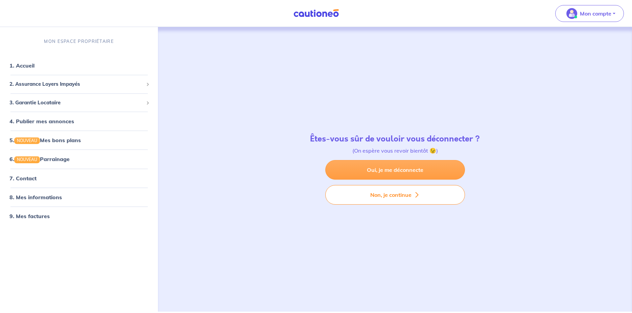
click at [384, 171] on link "Oui, je me déconnecte" at bounding box center [395, 170] width 140 height 20
